Goal: Find specific page/section: Find specific page/section

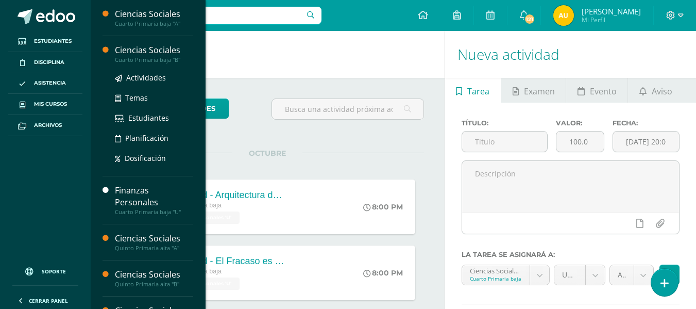
click at [154, 44] on div "Ciencias Sociales" at bounding box center [154, 50] width 78 height 12
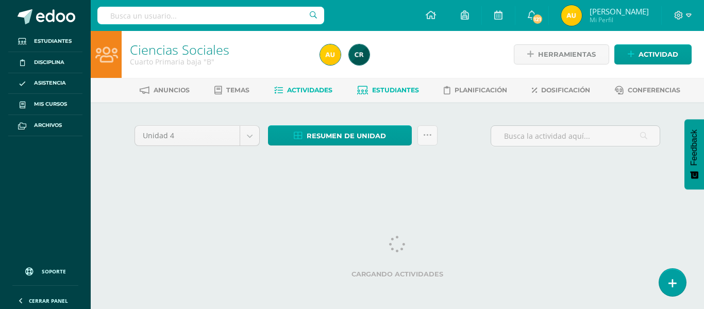
click at [401, 90] on span "Estudiantes" at bounding box center [395, 90] width 47 height 8
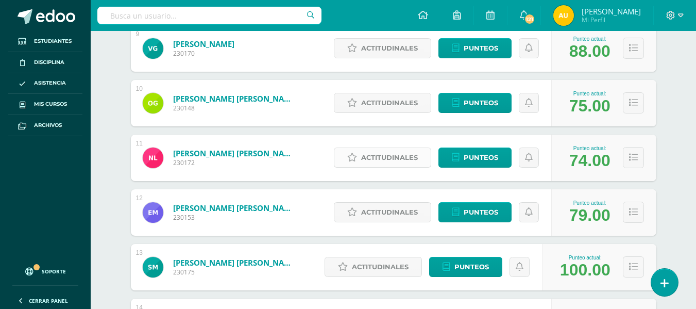
scroll to position [658, 0]
